Goal: Task Accomplishment & Management: Use online tool/utility

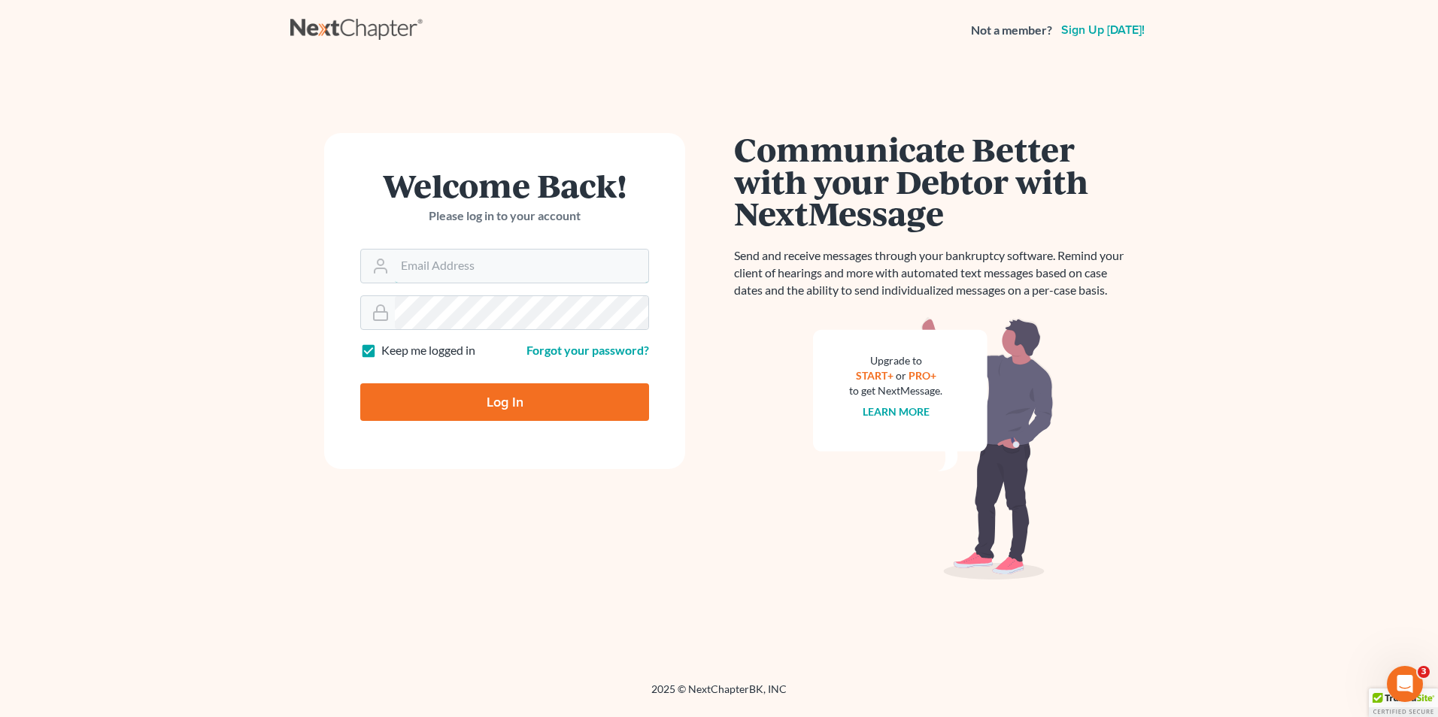
type input "[EMAIL_ADDRESS][DOMAIN_NAME]"
click at [414, 413] on input "Log In" at bounding box center [504, 403] width 289 height 38
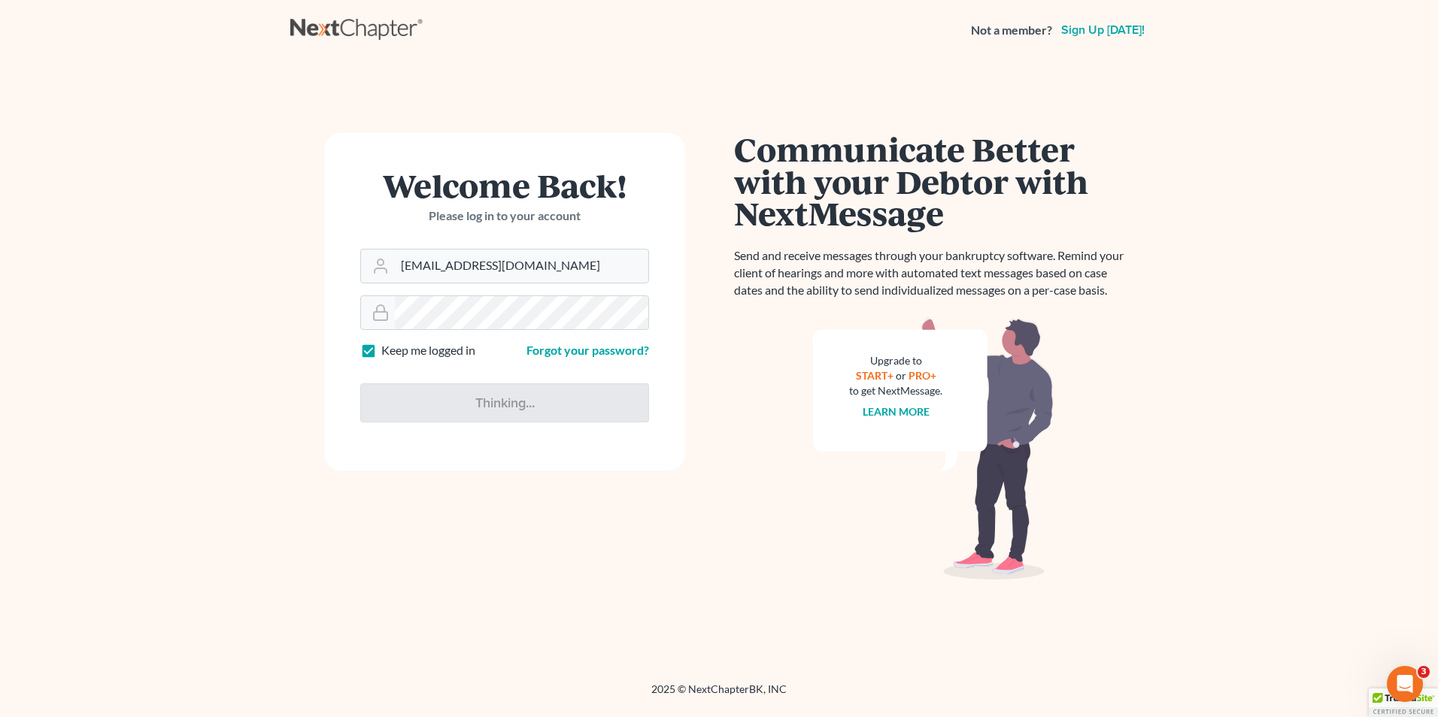
type input "Thinking..."
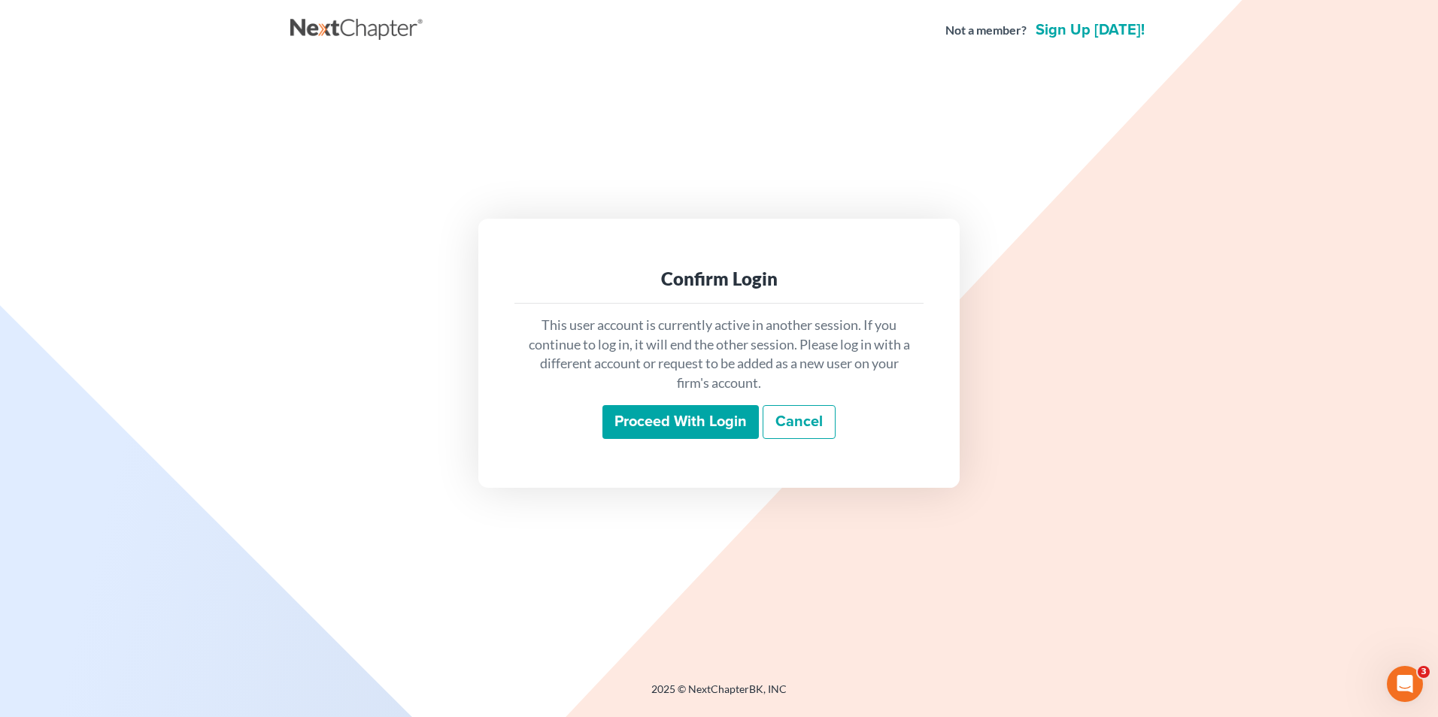
click at [686, 428] on input "Proceed with login" at bounding box center [680, 422] width 156 height 35
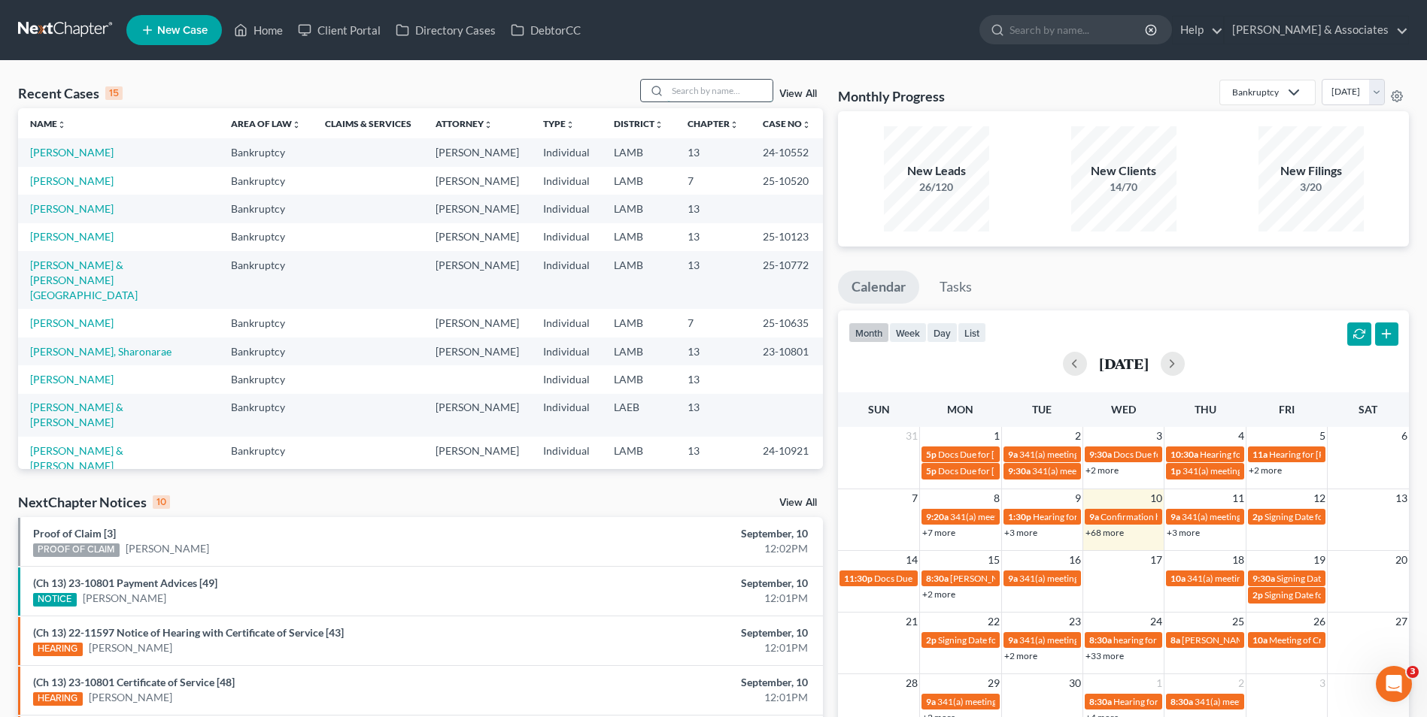
click at [728, 96] on input "search" at bounding box center [719, 91] width 105 height 22
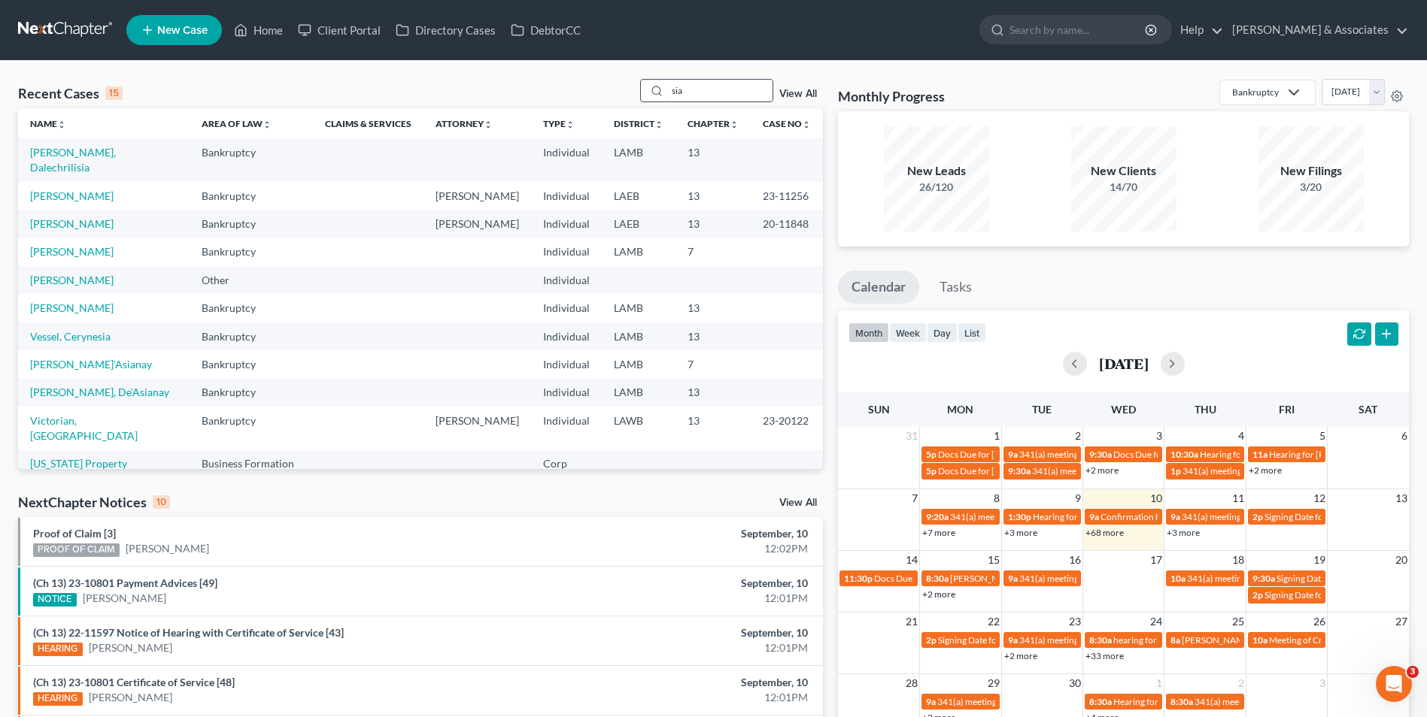
type input "sia"
